Goal: Find specific page/section: Find specific page/section

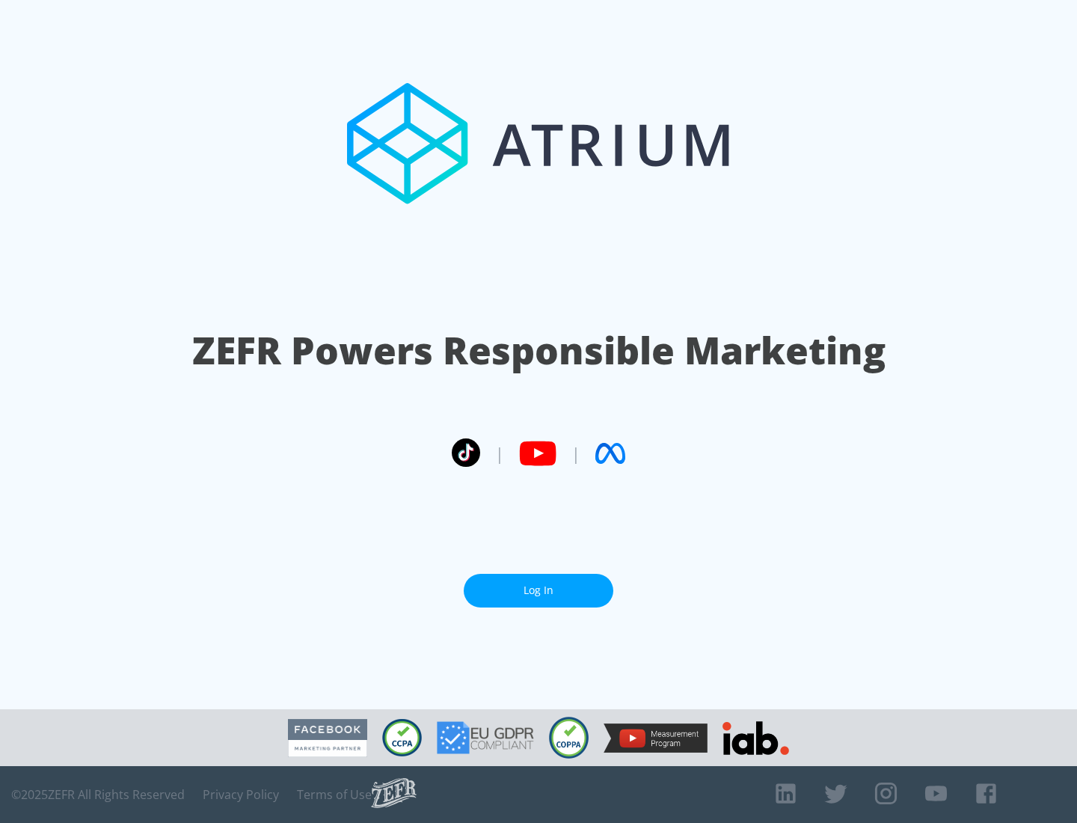
click at [538, 590] on link "Log In" at bounding box center [539, 591] width 150 height 34
